Goal: Navigation & Orientation: Find specific page/section

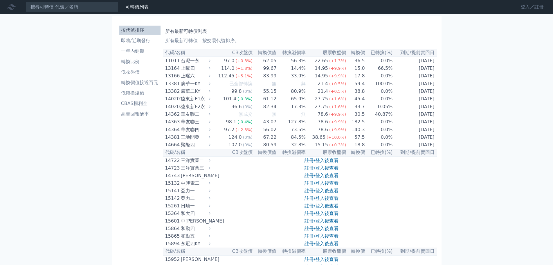
click at [537, 8] on link "登入／註冊" at bounding box center [532, 6] width 33 height 9
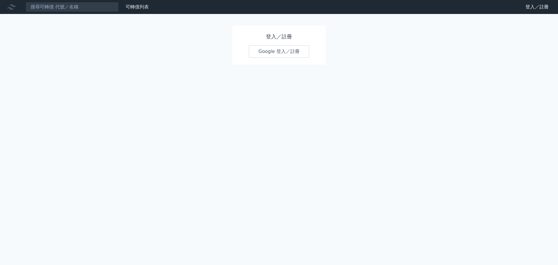
click at [265, 50] on link "Google 登入／註冊" at bounding box center [279, 51] width 60 height 12
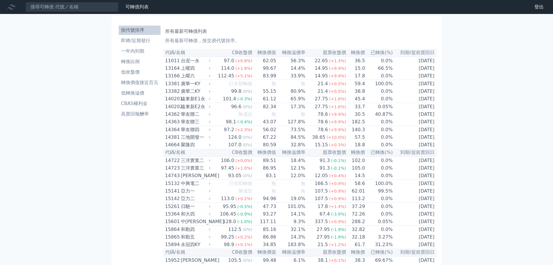
click at [146, 41] on li "即將/近期發行" at bounding box center [140, 40] width 42 height 7
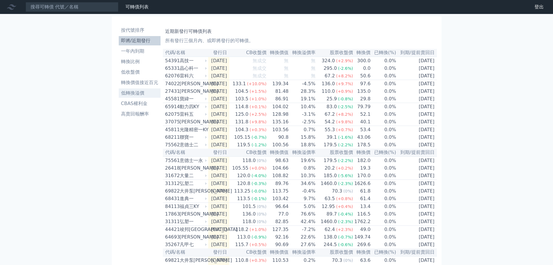
click at [138, 93] on li "低轉換溢價" at bounding box center [140, 92] width 42 height 7
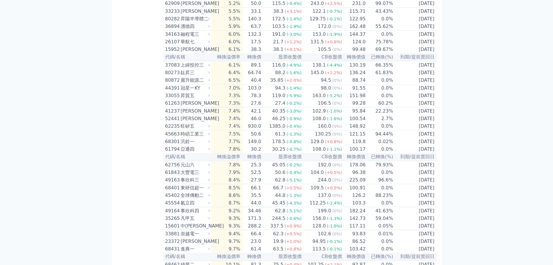
scroll to position [523, 0]
